Goal: Transaction & Acquisition: Purchase product/service

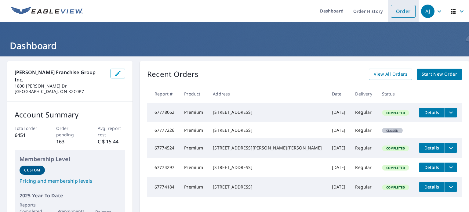
click at [392, 9] on link "Order" at bounding box center [403, 11] width 25 height 13
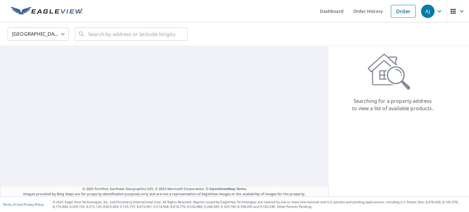
click at [37, 32] on body "AJ AJ Dashboard Order History Order AJ United States US ​ ​ © 2025 TomTom, Eart…" at bounding box center [234, 106] width 469 height 212
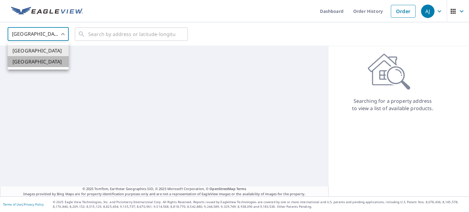
click at [36, 57] on li "[GEOGRAPHIC_DATA]" at bounding box center [38, 61] width 61 height 11
type input "CA"
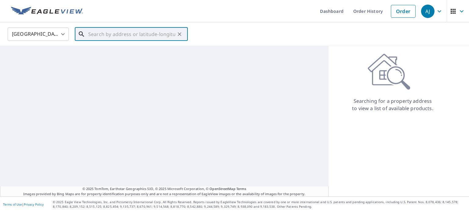
click at [92, 35] on input "text" at bounding box center [131, 34] width 87 height 17
paste input "38 Manning Dr, Windsor, NS B0N 2T0"
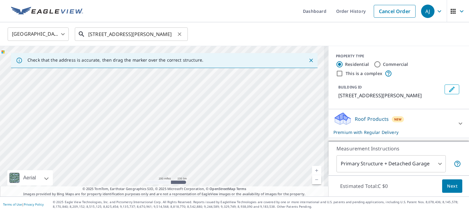
click at [120, 34] on input "38 Manning Dr, Windsor, NS B0N 2T0" at bounding box center [131, 34] width 87 height 17
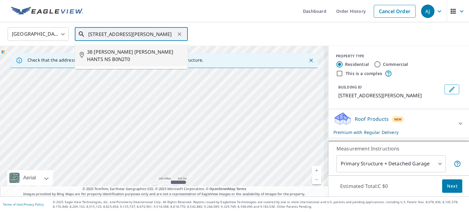
click at [127, 60] on span "38 MANNING DR WEST HANTS NS B0N2T0" at bounding box center [135, 55] width 96 height 15
type input "38 MANNING DR WEST HANTS NS B0N2T0"
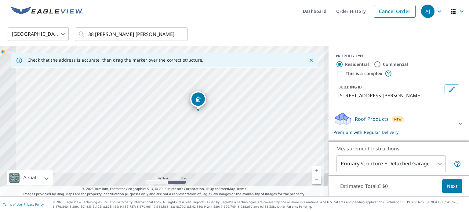
drag, startPoint x: 197, startPoint y: 156, endPoint x: 248, endPoint y: 108, distance: 69.8
click at [248, 108] on div "38 MANNING DR WEST HANTS NS B0N2T0" at bounding box center [164, 121] width 329 height 151
click at [447, 187] on span "Next" at bounding box center [452, 187] width 10 height 8
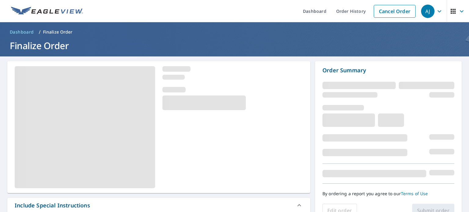
scroll to position [92, 0]
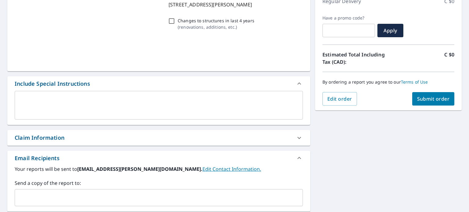
click at [426, 101] on span "Submit order" at bounding box center [433, 99] width 33 height 7
checkbox input "true"
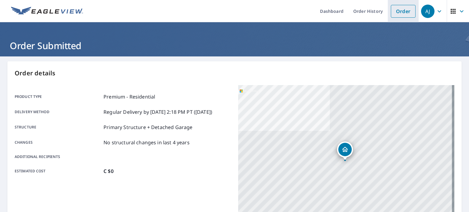
click at [395, 11] on link "Order" at bounding box center [403, 11] width 25 height 13
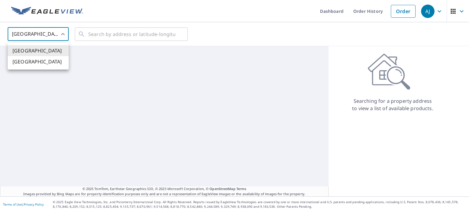
click at [26, 35] on body "AJ AJ Dashboard Order History Order AJ United States US ​ ​ © 2025 TomTom, Eart…" at bounding box center [234, 106] width 469 height 212
click at [27, 59] on li "[GEOGRAPHIC_DATA]" at bounding box center [38, 61] width 61 height 11
type input "CA"
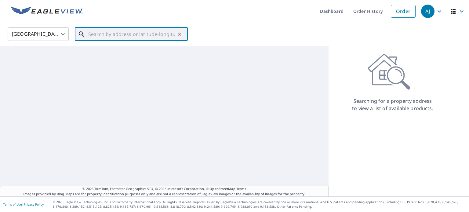
click at [119, 41] on div "​" at bounding box center [131, 33] width 113 height 13
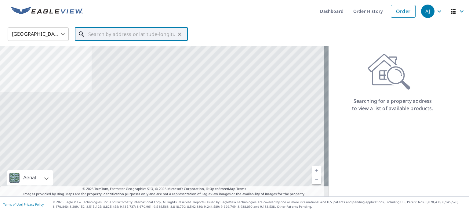
paste input "170 Abilene Ave, Wellington, NS B2T 0B6, Canada"
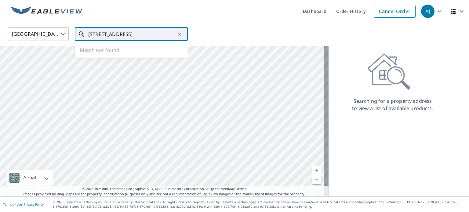
scroll to position [0, 28]
type input "170 Abilene Ave, Wellington, NS B2T 0B6, Canada"
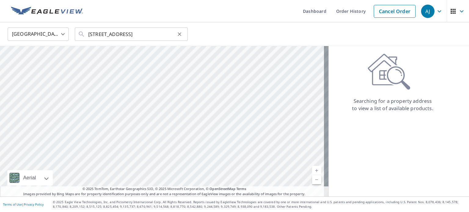
scroll to position [0, 0]
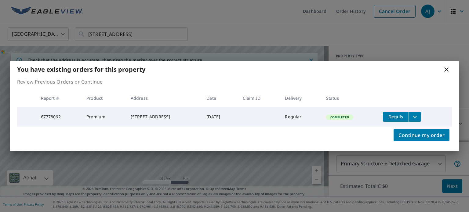
click at [421, 115] on button "filesDropdownBtn-67778062" at bounding box center [415, 117] width 13 height 10
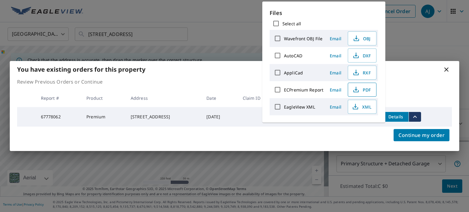
click at [360, 89] on span "PDF" at bounding box center [362, 89] width 20 height 7
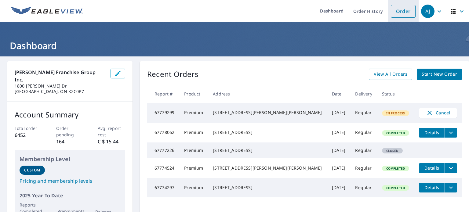
click at [402, 14] on link "Order" at bounding box center [403, 11] width 25 height 13
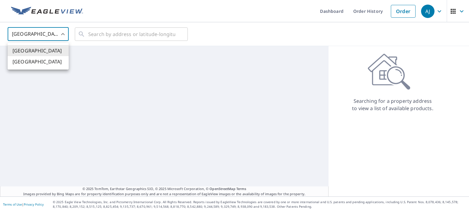
drag, startPoint x: 23, startPoint y: 36, endPoint x: 26, endPoint y: 49, distance: 12.6
click at [23, 37] on body "AJ AJ Dashboard Order History Order AJ United States US ​ ​ © 2025 TomTom, Eart…" at bounding box center [234, 106] width 469 height 212
click at [23, 60] on li "[GEOGRAPHIC_DATA]" at bounding box center [38, 61] width 61 height 11
type input "CA"
click at [106, 34] on input "text" at bounding box center [131, 34] width 87 height 17
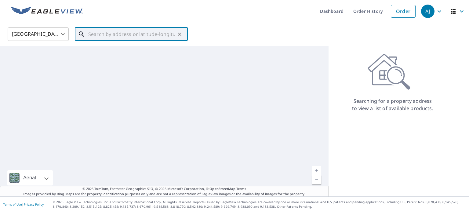
paste input "11 Hospital Street, Minto, NB E4B 3C9, Canada"
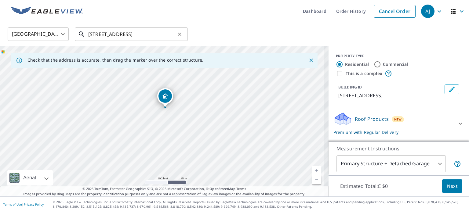
click at [113, 30] on input "11 Hospital Street, Minto, NB E4B 3C9, Canada" at bounding box center [131, 34] width 87 height 17
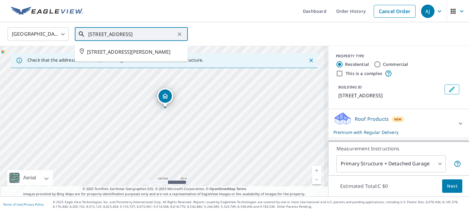
click at [117, 47] on li "11 HOSPITAL ST MINTO NB E4B3C9" at bounding box center [131, 52] width 113 height 15
type input "11 HOSPITAL ST MINTO NB E4B3C9"
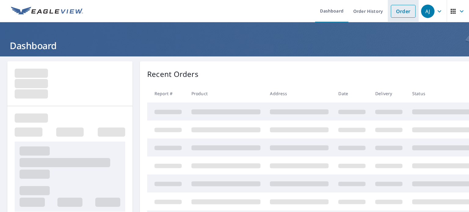
click at [402, 11] on link "Order" at bounding box center [403, 11] width 25 height 13
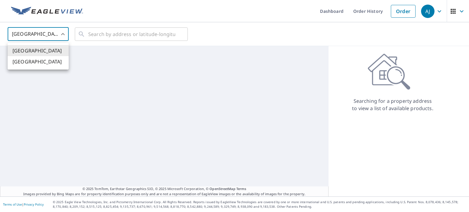
drag, startPoint x: 42, startPoint y: 37, endPoint x: 39, endPoint y: 52, distance: 15.5
click at [42, 37] on body "[PERSON_NAME] [PERSON_NAME] Dashboard Order History Order AJ United States [GEO…" at bounding box center [234, 106] width 469 height 212
click at [33, 65] on li "[GEOGRAPHIC_DATA]" at bounding box center [38, 61] width 61 height 11
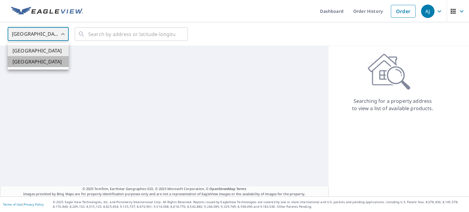
type input "CA"
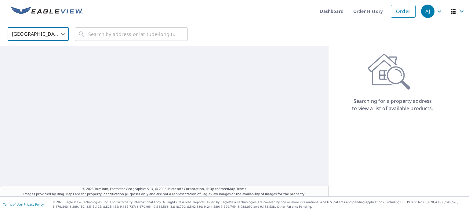
click at [117, 24] on div "Canada CA ​ ​" at bounding box center [234, 34] width 469 height 24
click at [113, 42] on div "Canada CA ​ ​" at bounding box center [234, 34] width 469 height 24
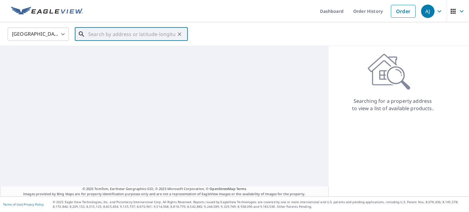
click at [113, 36] on input "text" at bounding box center [131, 34] width 87 height 17
paste input "193 [GEOGRAPHIC_DATA], [GEOGRAPHIC_DATA], [GEOGRAPHIC_DATA]"
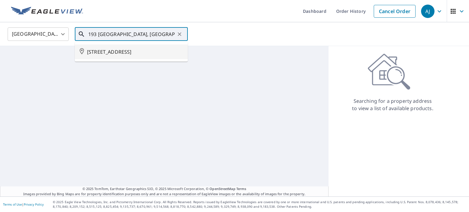
click at [103, 51] on span "[STREET_ADDRESS]" at bounding box center [135, 51] width 96 height 7
type input "[STREET_ADDRESS]"
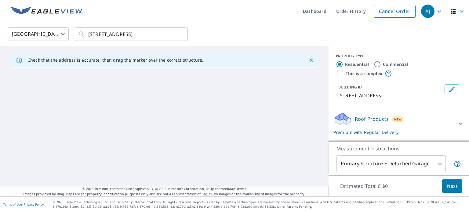
click at [308, 59] on icon "Close" at bounding box center [311, 60] width 6 height 6
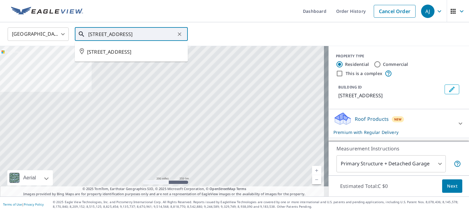
click at [107, 38] on input "[STREET_ADDRESS]" at bounding box center [131, 34] width 87 height 17
click at [108, 55] on span "[STREET_ADDRESS]" at bounding box center [135, 51] width 96 height 7
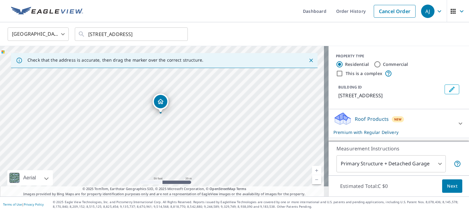
click at [453, 186] on button "Next" at bounding box center [452, 187] width 20 height 14
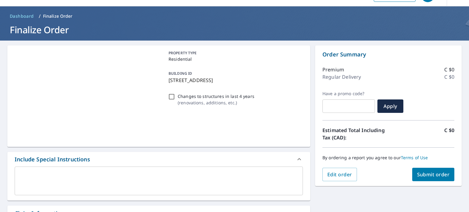
scroll to position [31, 0]
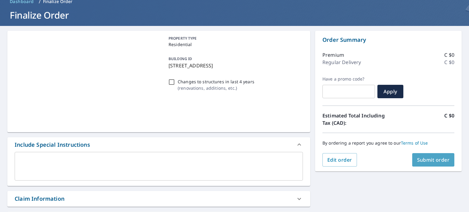
click at [422, 162] on span "Submit order" at bounding box center [433, 160] width 33 height 7
checkbox input "true"
